Goal: Task Accomplishment & Management: Complete application form

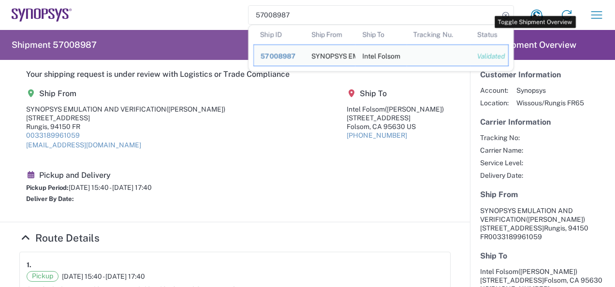
click at [524, 30] on header "Shipment Overview" at bounding box center [542, 45] width 145 height 30
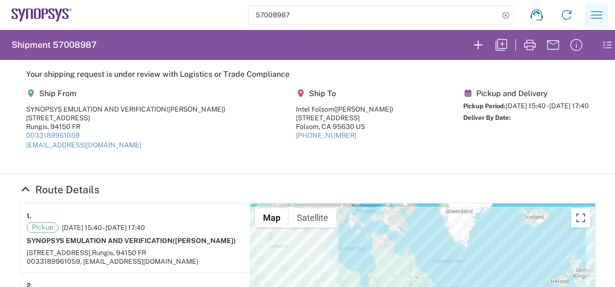
click at [589, 14] on icon "button" at bounding box center [596, 14] width 15 height 15
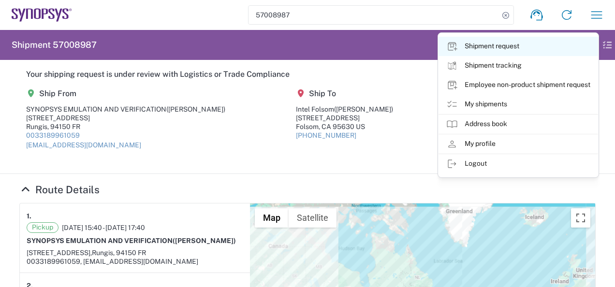
click at [498, 43] on link "Shipment request" at bounding box center [519, 46] width 160 height 19
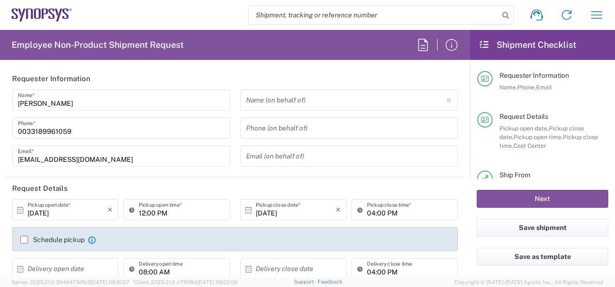
type input "Department"
type input "[GEOGRAPHIC_DATA]"
type input "FR65, SDG, M, ZebuOp 491020"
type input "Delivered at Place"
type input "[GEOGRAPHIC_DATA]"
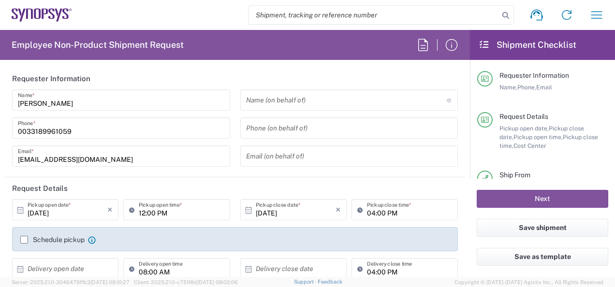
type input "Wissous/Rungis FR65"
click at [597, 17] on icon "button" at bounding box center [596, 14] width 15 height 15
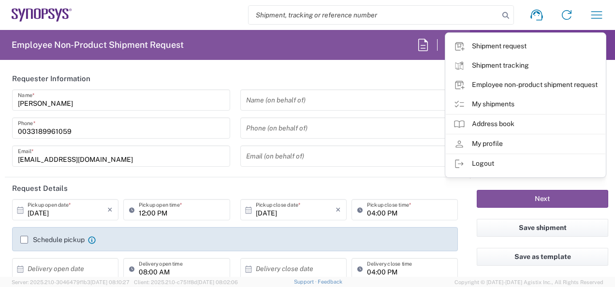
scroll to position [37, 0]
click at [461, 211] on form "Requester Information [PERSON_NAME] Name * [PHONE_NUMBER] Phone * [EMAIL_ADDRES…" at bounding box center [235, 172] width 470 height 209
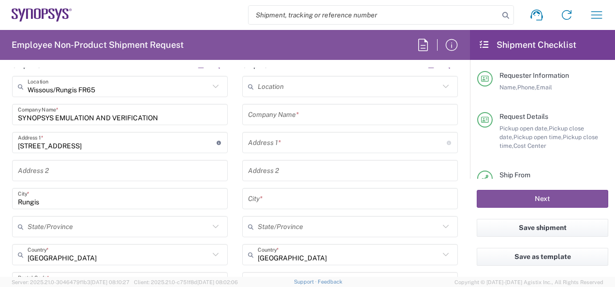
scroll to position [0, 0]
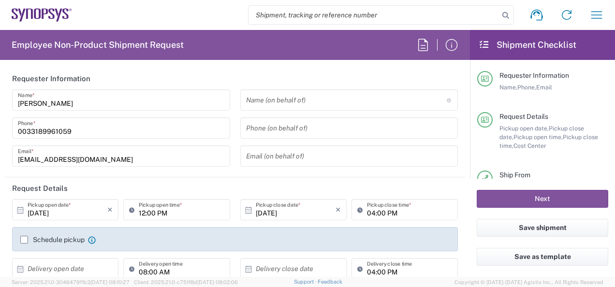
click at [19, 241] on div "Schedule pickup When scheduling a pickup please be sure to meet the following c…" at bounding box center [235, 242] width 440 height 15
click at [27, 241] on label "Schedule pickup" at bounding box center [52, 240] width 64 height 8
click at [24, 240] on input "Schedule pickup" at bounding box center [24, 240] width 0 height 0
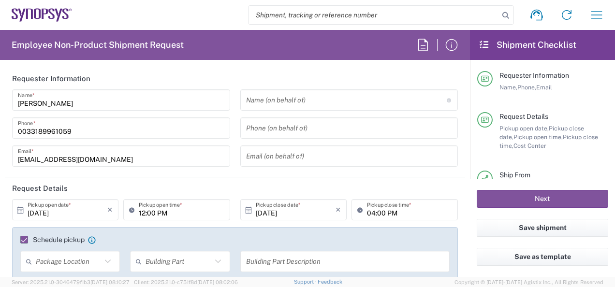
click at [27, 241] on label "Schedule pickup" at bounding box center [52, 240] width 64 height 8
click at [20, 240] on input "Schedule pickup" at bounding box center [20, 240] width 0 height 0
